Goal: Information Seeking & Learning: Learn about a topic

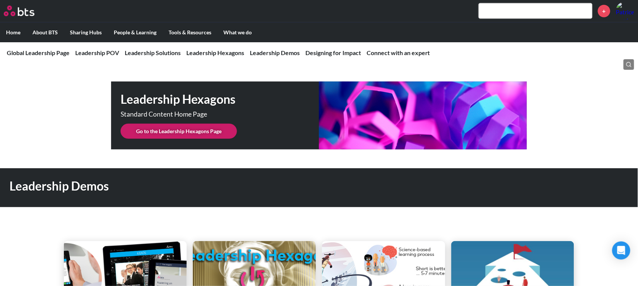
scroll to position [1890, 0]
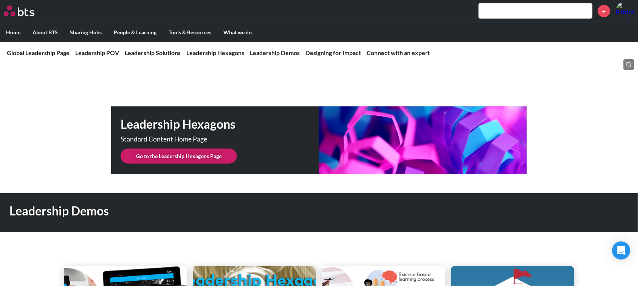
click at [171, 149] on link "Go to the Leadership Hexagons Page" at bounding box center [179, 156] width 116 height 15
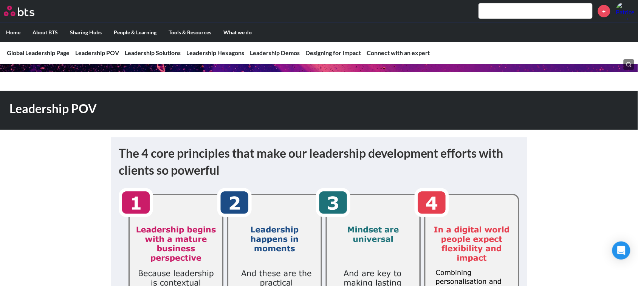
scroll to position [0, 0]
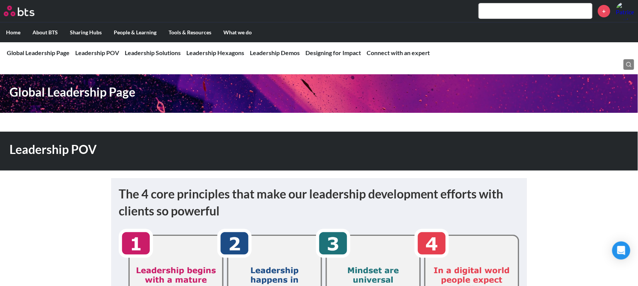
click at [301, 17] on div "+" at bounding box center [341, 11] width 586 height 18
drag, startPoint x: 335, startPoint y: 163, endPoint x: 317, endPoint y: 108, distance: 57.6
click at [336, 159] on div "Leadership POV" at bounding box center [226, 151] width 452 height 39
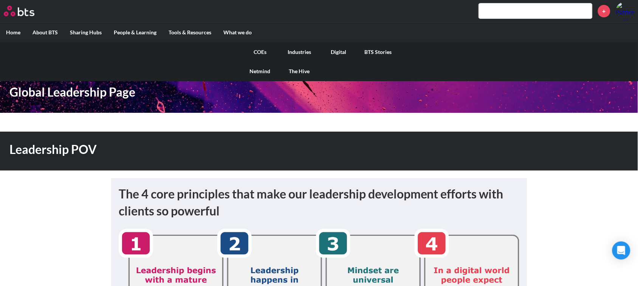
click at [245, 31] on label "What we do" at bounding box center [237, 33] width 40 height 20
click at [0, 0] on input "What we do" at bounding box center [0, 0] width 0 height 0
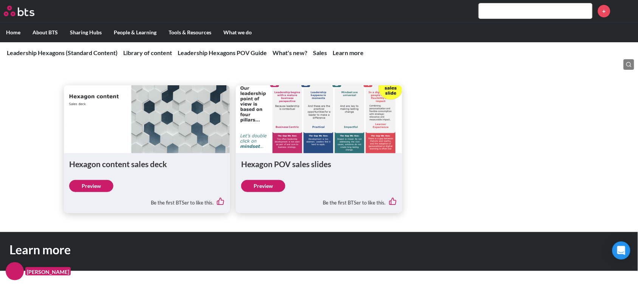
scroll to position [850, 0]
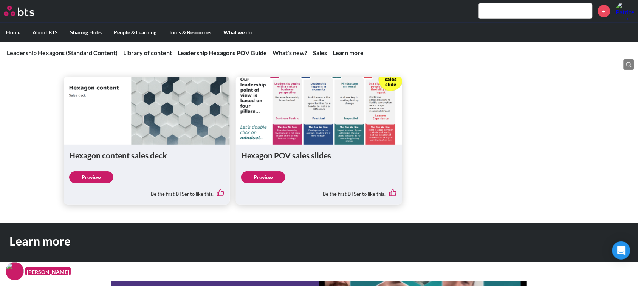
click at [91, 177] on link "Preview" at bounding box center [91, 178] width 44 height 12
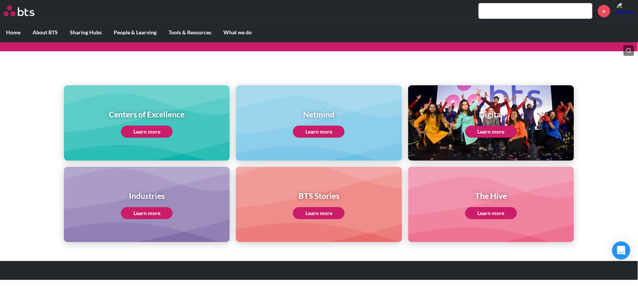
scroll to position [62, 0]
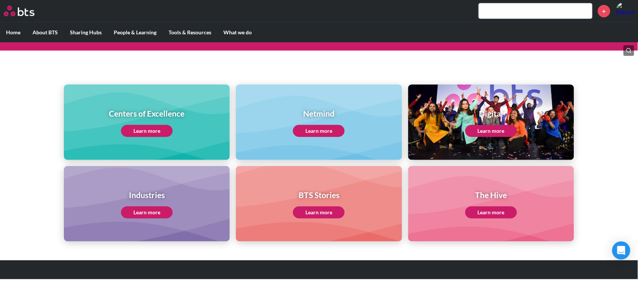
click at [486, 208] on link "Learn more" at bounding box center [491, 213] width 52 height 12
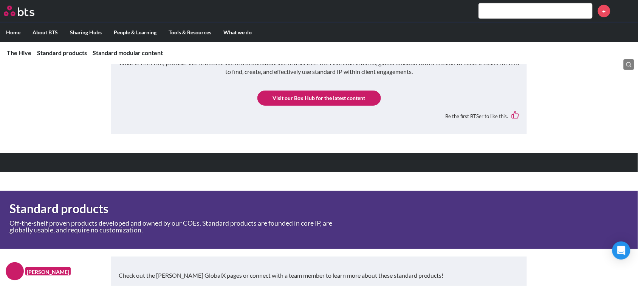
scroll to position [77, 0]
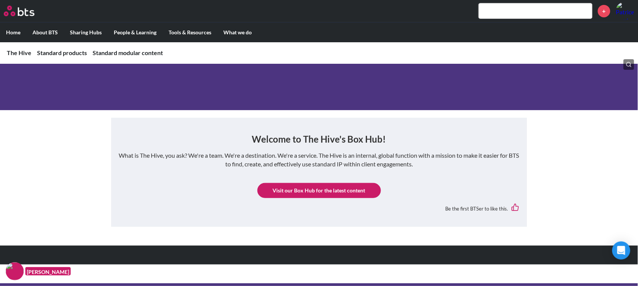
click at [303, 187] on link "Visit our Box Hub for the latest content" at bounding box center [319, 190] width 124 height 15
